Goal: Information Seeking & Learning: Learn about a topic

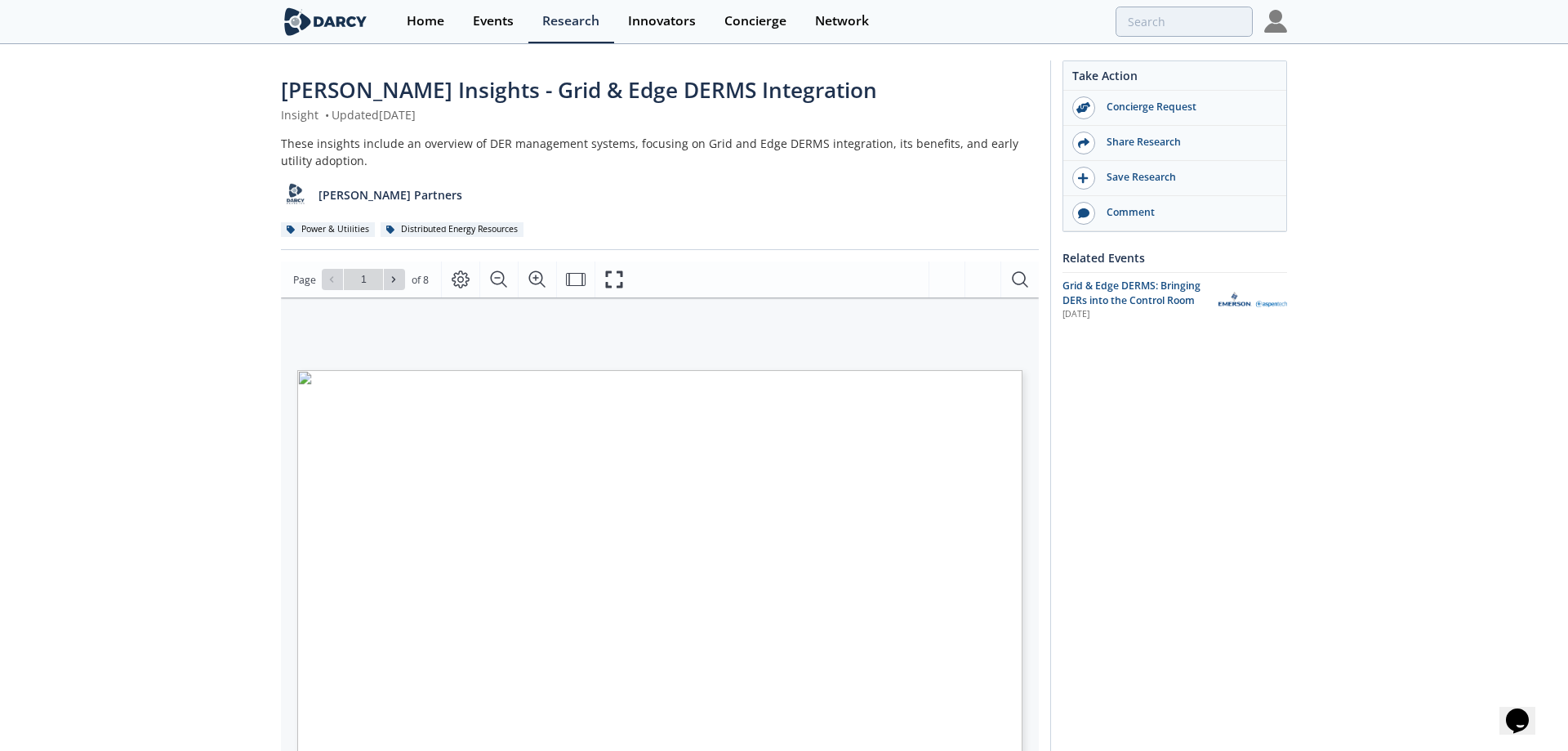
type input "2"
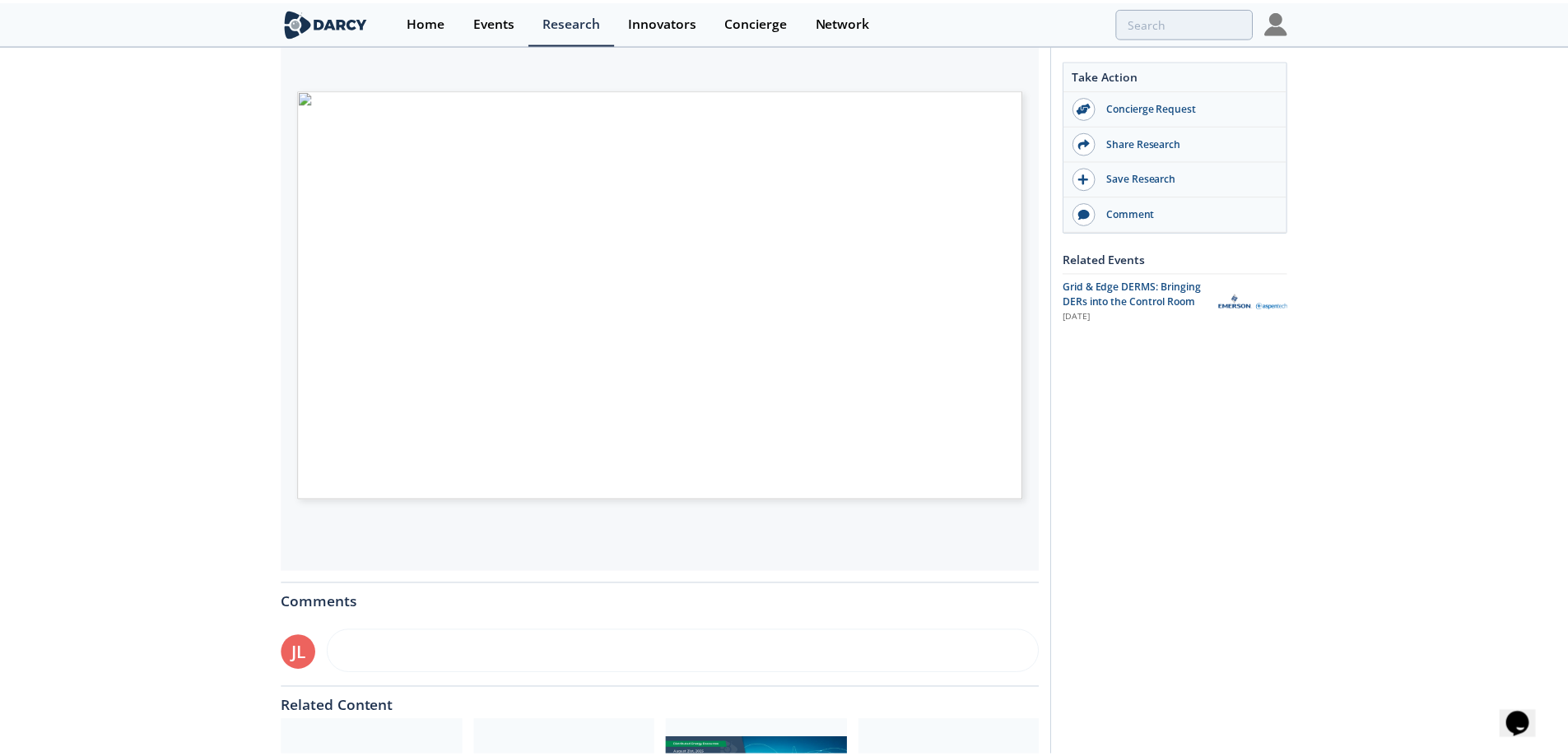
scroll to position [329, 0]
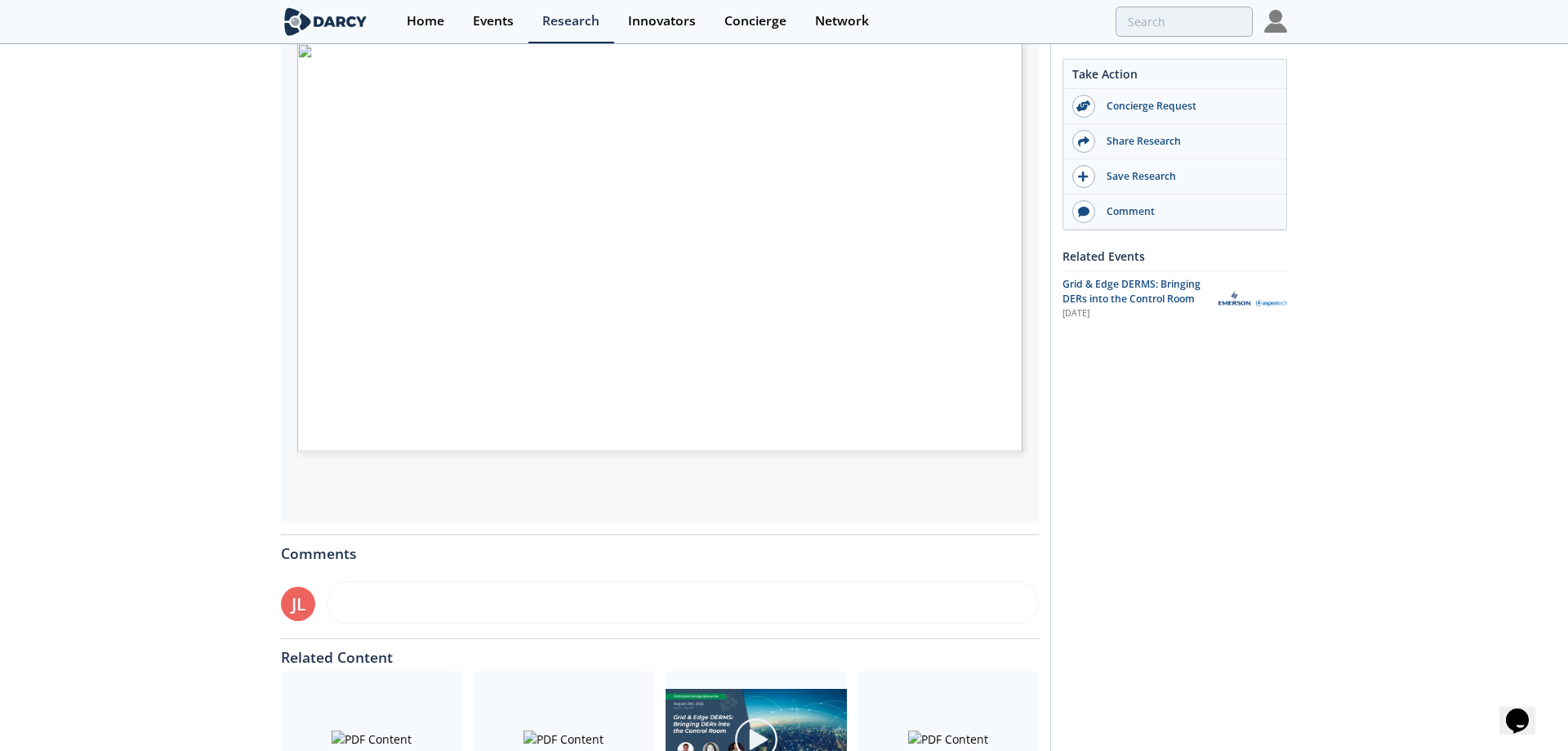
type input "3"
type input "6"
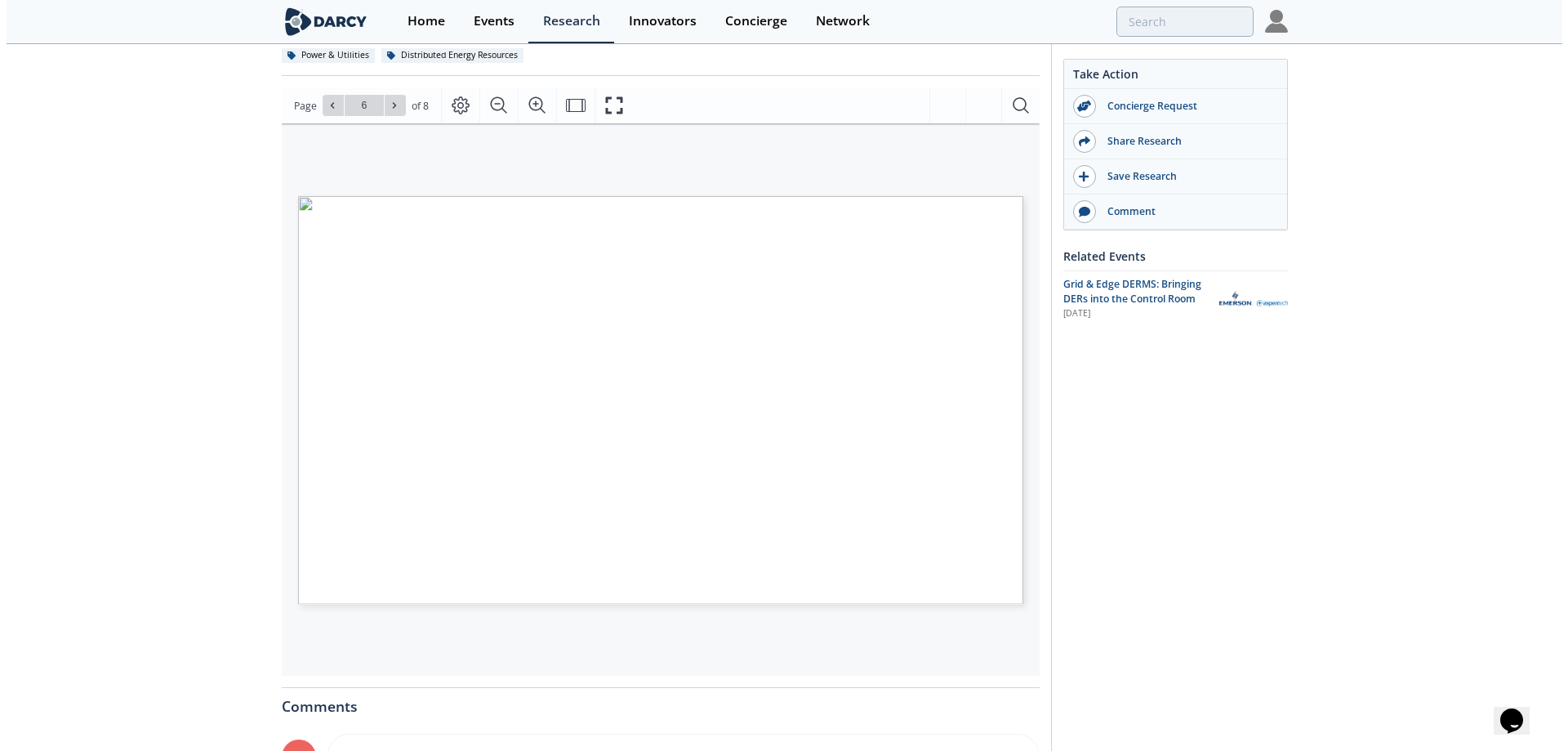
scroll to position [164, 0]
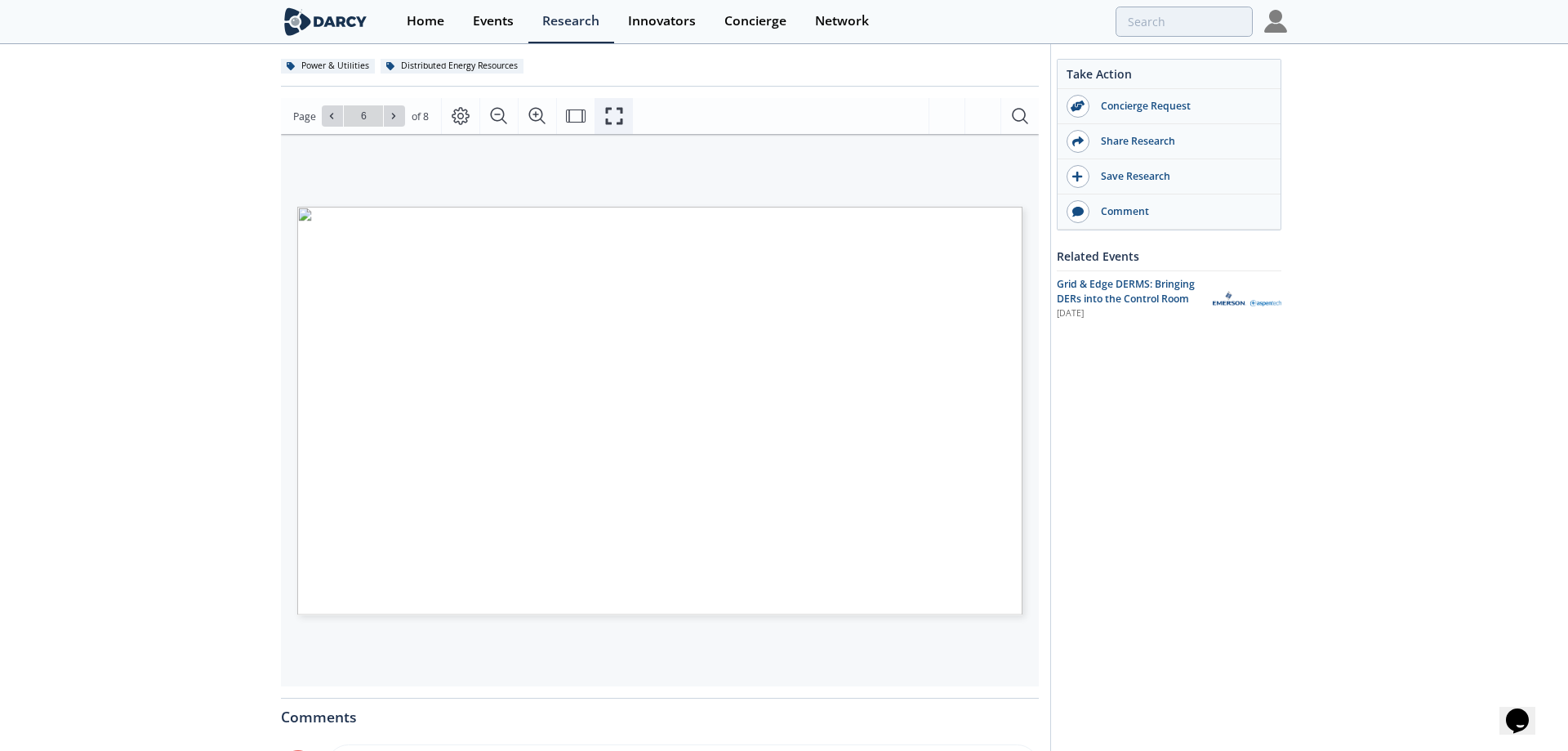
click at [616, 111] on icon "Fullscreen" at bounding box center [614, 115] width 19 height 19
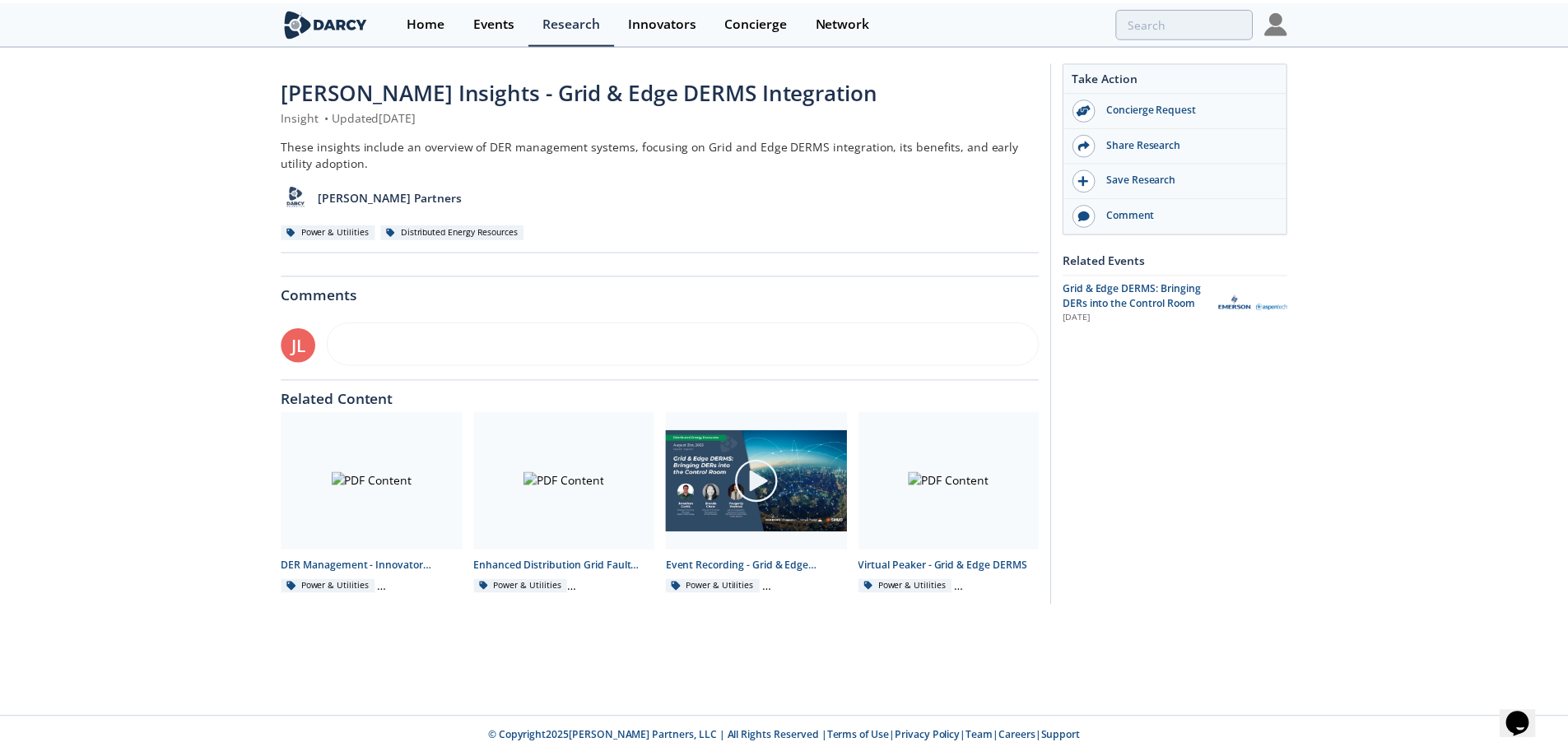
scroll to position [0, 0]
